Goal: Information Seeking & Learning: Learn about a topic

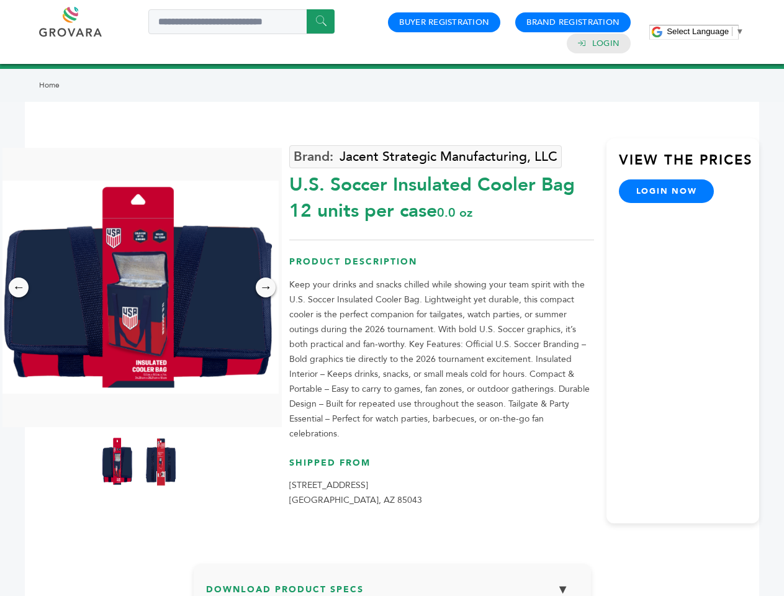
click at [706, 31] on span "Select Language" at bounding box center [698, 31] width 62 height 9
click at [139, 287] on img at bounding box center [138, 287] width 279 height 213
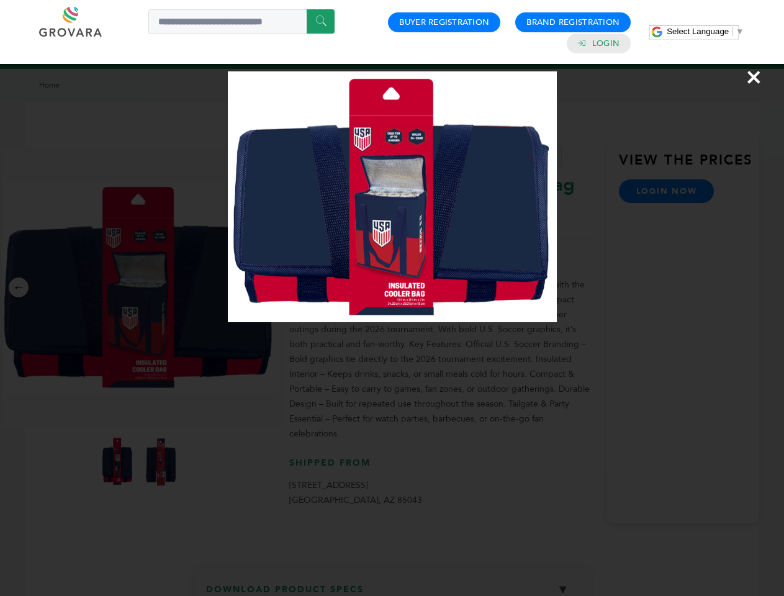
click at [19, 288] on div "×" at bounding box center [392, 298] width 784 height 596
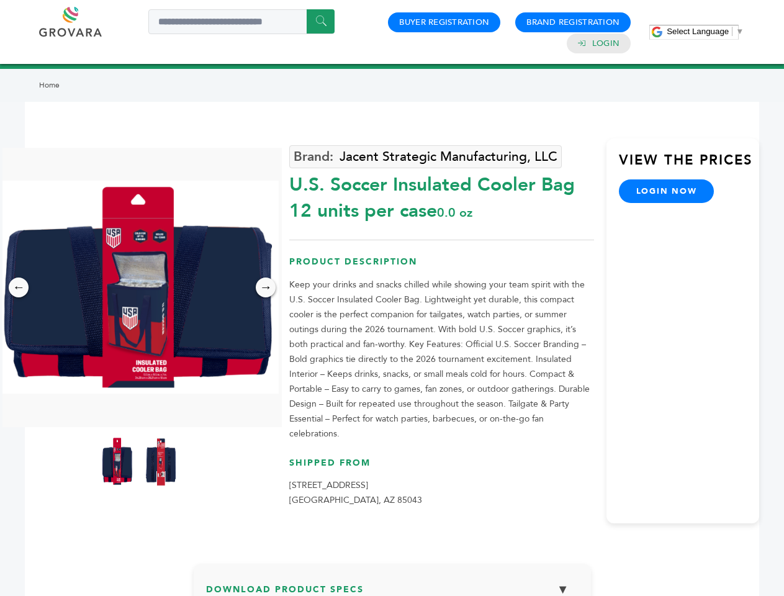
click at [266, 288] on div "→" at bounding box center [266, 288] width 20 height 20
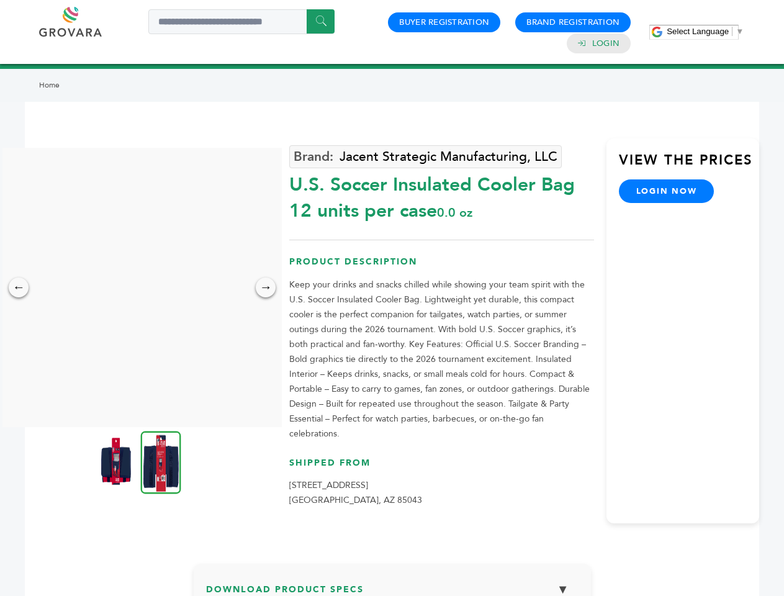
click at [117, 461] on img at bounding box center [116, 462] width 31 height 50
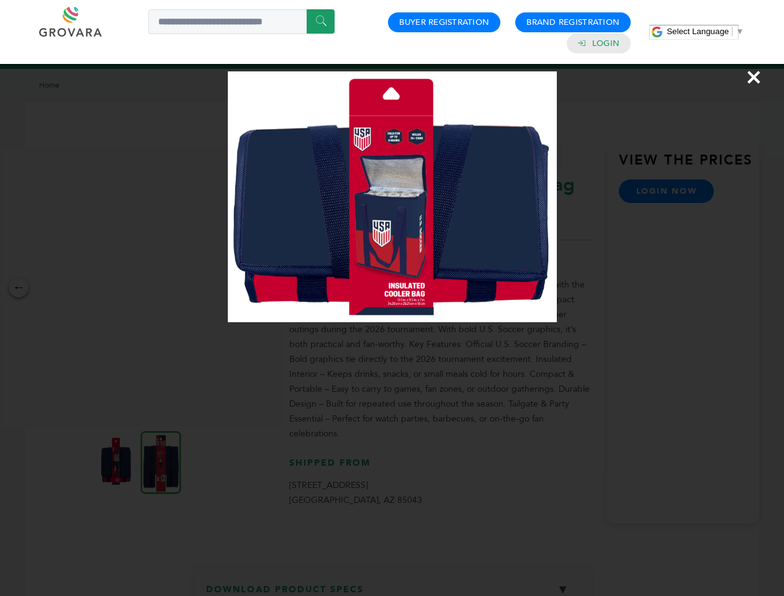
click at [161, 461] on div "×" at bounding box center [392, 298] width 784 height 596
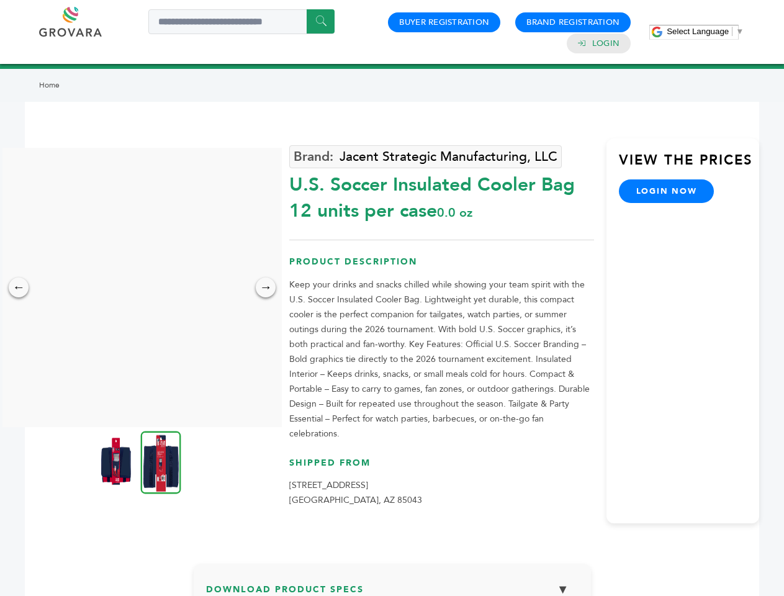
click at [392, 579] on h3 "Download Product Specs ▼" at bounding box center [392, 594] width 373 height 36
